Goal: Communication & Community: Answer question/provide support

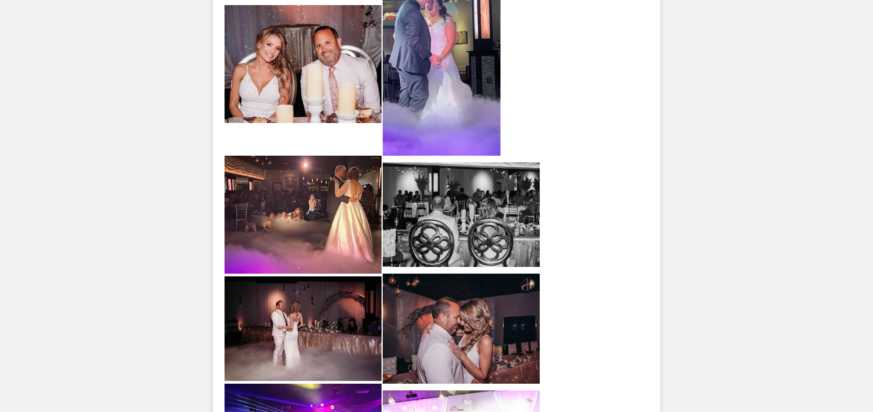
scroll to position [1294, 0]
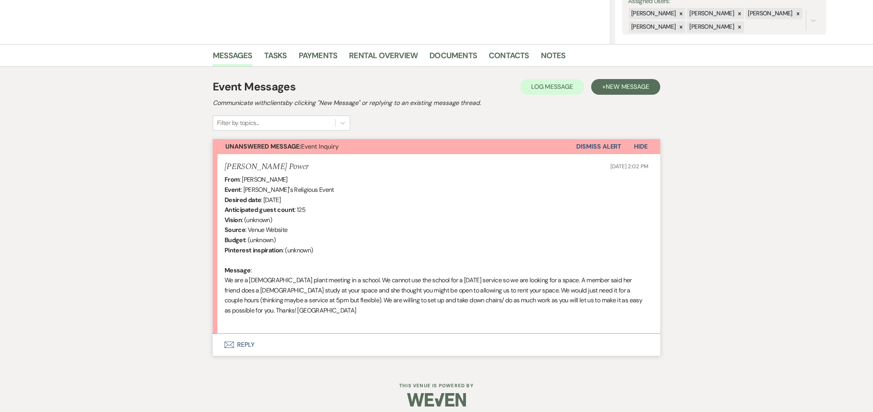
scroll to position [154, 0]
click at [242, 345] on button "Envelope Reply" at bounding box center [437, 344] width 448 height 22
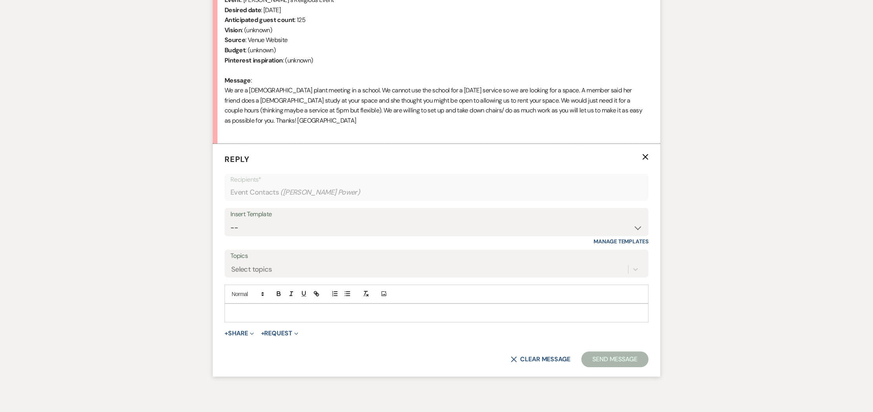
scroll to position [379, 0]
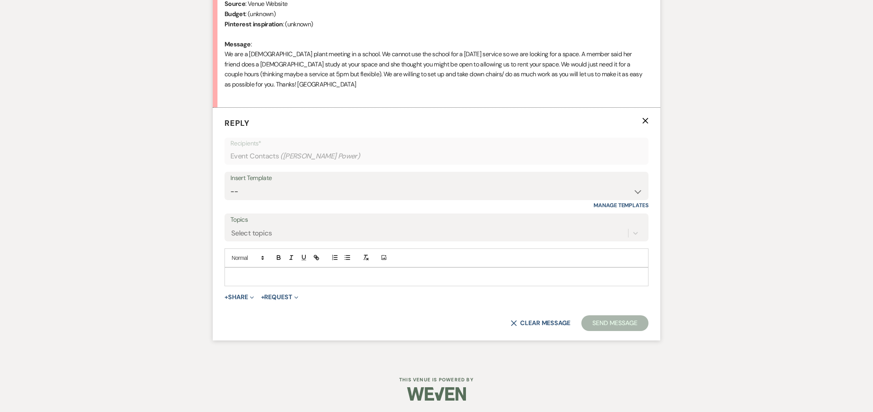
click at [259, 275] on p at bounding box center [437, 276] width 412 height 9
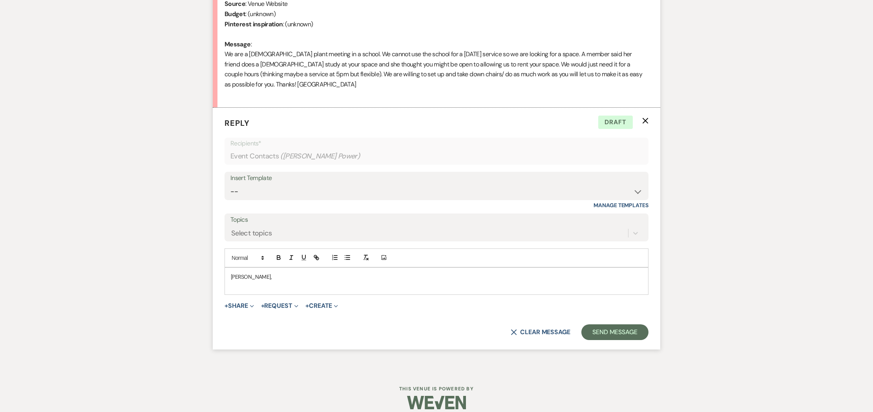
click at [230, 272] on div "[PERSON_NAME]," at bounding box center [436, 280] width 423 height 27
click at [271, 280] on p "Hello [PERSON_NAME]," at bounding box center [437, 276] width 412 height 9
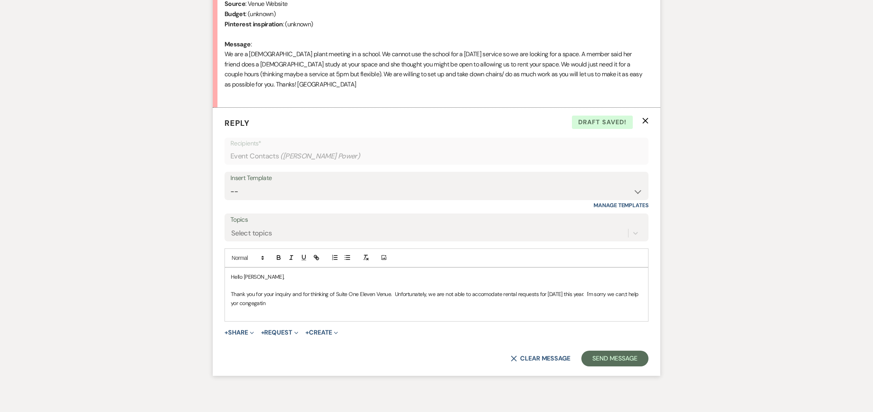
click at [275, 304] on p "Thank you for your inquiry and for thinking of Suite One Eleven Venue. Unfortun…" at bounding box center [437, 298] width 412 height 18
click at [302, 303] on p "Thank you for your inquiry and for thinking of Suite One Eleven Venue. Unfortun…" at bounding box center [437, 298] width 412 height 18
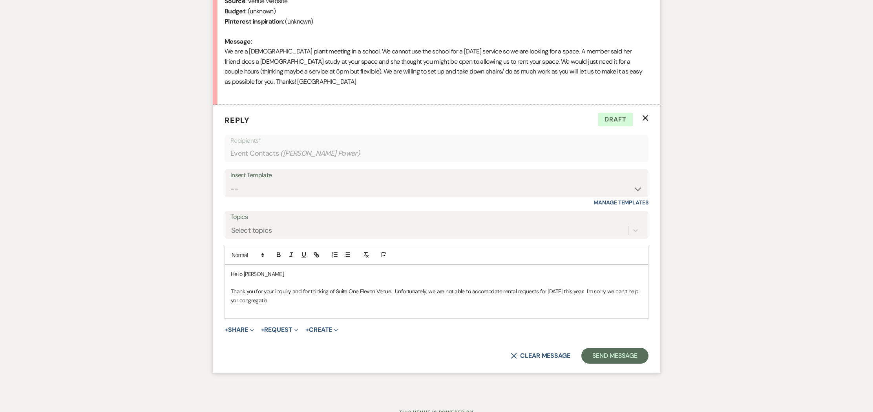
scroll to position [381, 0]
click at [261, 300] on p "Thank you for your inquiry and for thinking of Suite One Eleven Venue. Unfortun…" at bounding box center [437, 296] width 412 height 18
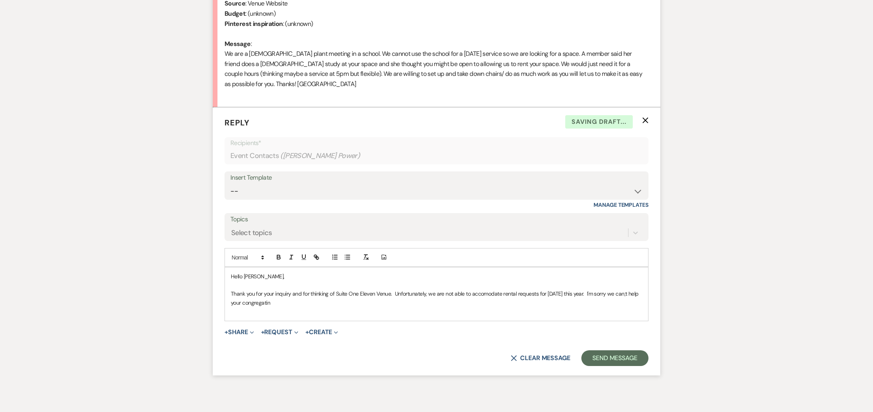
drag, startPoint x: 295, startPoint y: 300, endPoint x: 354, endPoint y: 295, distance: 59.2
click at [298, 300] on p "Thank you for your inquiry and for thinking of Suite One Eleven Venue. Unfortun…" at bounding box center [437, 298] width 412 height 18
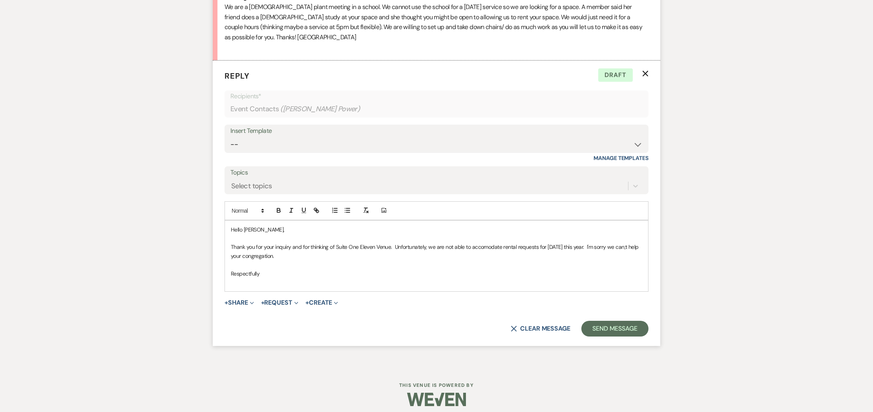
scroll to position [432, 0]
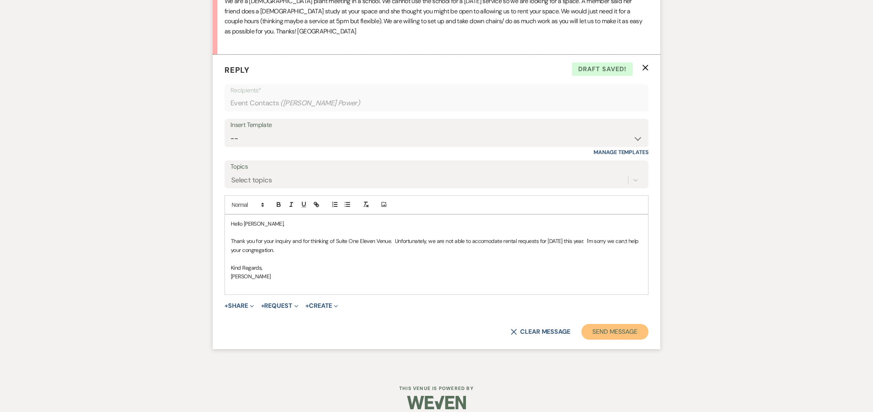
click at [609, 328] on button "Send Message" at bounding box center [615, 332] width 67 height 16
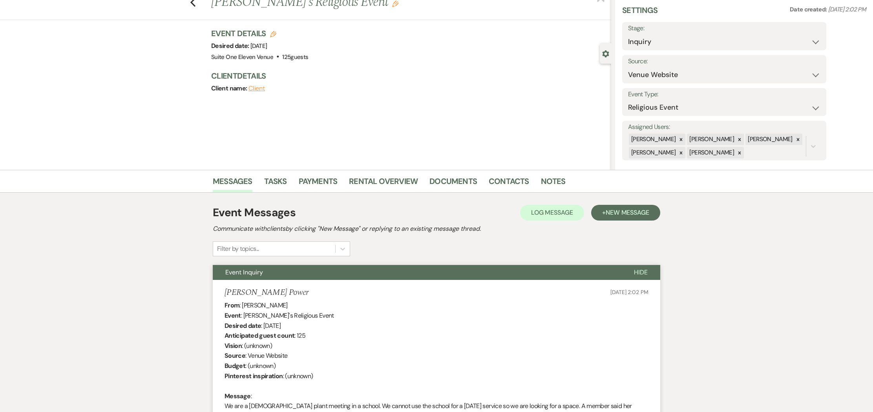
scroll to position [0, 0]
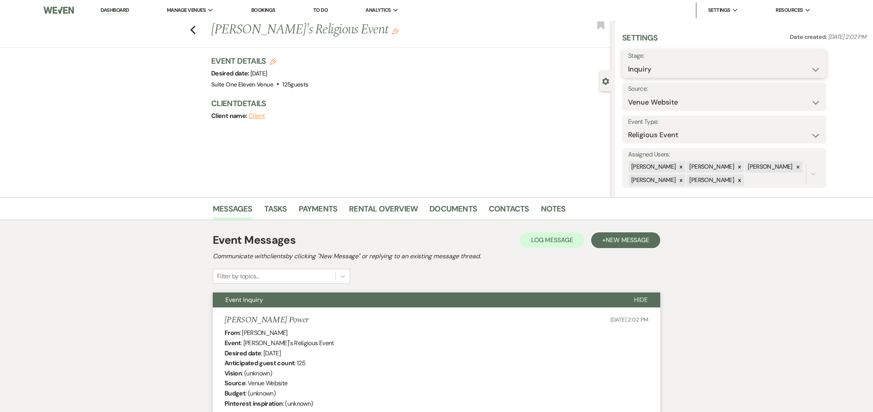
click at [816, 71] on select "Inquiry Follow Up Tour Requested Tour Confirmed Toured Proposal Sent Booked Lost" at bounding box center [724, 69] width 192 height 15
select select "8"
click at [628, 62] on select "Inquiry Follow Up Tour Requested Tour Confirmed Toured Proposal Sent Booked Lost" at bounding box center [724, 69] width 192 height 15
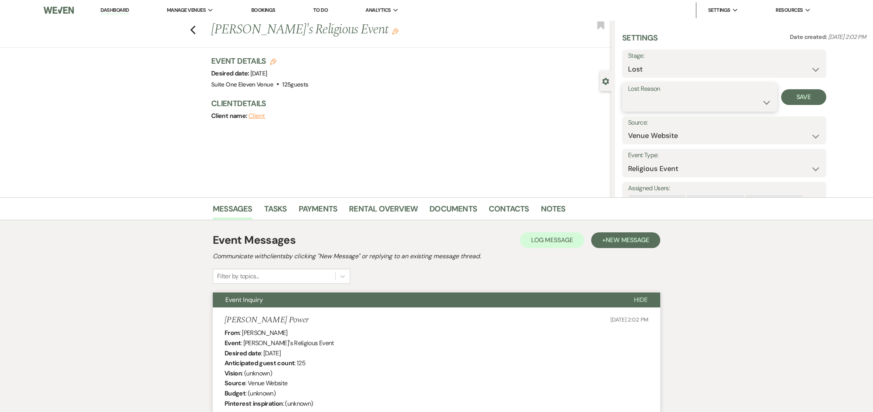
click at [767, 102] on select "Booked Elsewhere Budget Date Unavailable No Response Not a Good Match Capacity …" at bounding box center [699, 102] width 143 height 15
click at [628, 95] on select "Booked Elsewhere Budget Date Unavailable No Response Not a Good Match Capacity …" at bounding box center [699, 102] width 143 height 15
click at [755, 99] on input "Other" at bounding box center [758, 102] width 48 height 15
click at [747, 99] on input "Other" at bounding box center [758, 102] width 48 height 15
click at [714, 103] on select "Booked Elsewhere Budget Date Unavailable No Response Not a Good Match Capacity …" at bounding box center [672, 102] width 88 height 15
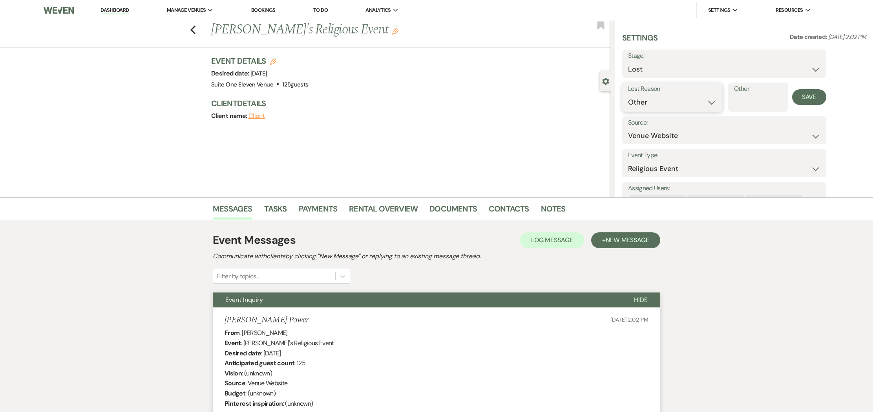
select select "10"
click at [628, 95] on select "Booked Elsewhere Budget Date Unavailable No Response Not a Good Match Capacity …" at bounding box center [672, 102] width 88 height 15
click at [800, 94] on button "Save" at bounding box center [804, 97] width 45 height 16
click at [194, 29] on icon "Previous" at bounding box center [193, 29] width 6 height 9
